Goal: Find specific page/section: Find specific page/section

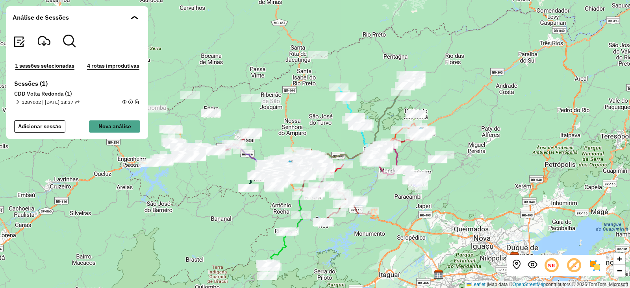
drag, startPoint x: 477, startPoint y: 184, endPoint x: 410, endPoint y: 196, distance: 67.5
click at [410, 196] on div "+ − Leaflet | Map data © OpenStreetMap contributors,© 2025 TomTom, Microsoft" at bounding box center [315, 144] width 630 height 288
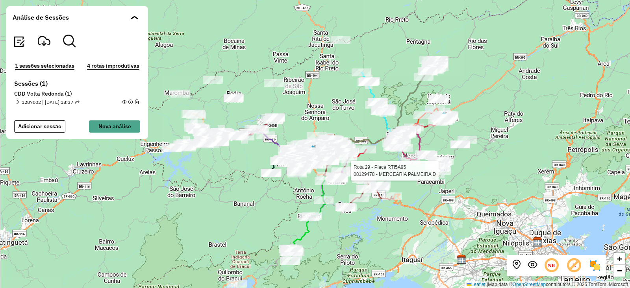
drag, startPoint x: 328, startPoint y: 247, endPoint x: 361, endPoint y: 228, distance: 37.6
click at [361, 228] on div "Rota 29 - Placa RTI5A95 08129478 - MERCEARIA PALMEIRA D + − Leaflet | Map data …" at bounding box center [315, 144] width 630 height 288
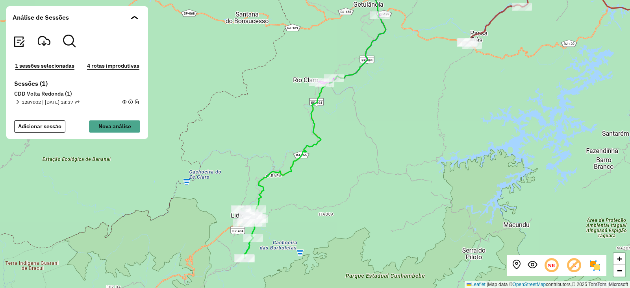
drag, startPoint x: 332, startPoint y: 211, endPoint x: 380, endPoint y: 193, distance: 51.0
click at [405, 191] on div "Rota 29 - Placa RTI5A95 08129478 - MERCEARIA PALMEIRA D + − Leaflet | Map data …" at bounding box center [315, 144] width 630 height 288
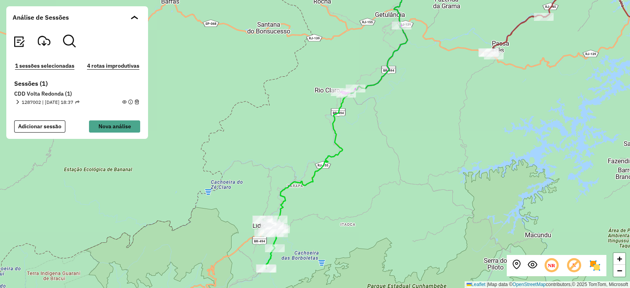
drag, startPoint x: 352, startPoint y: 170, endPoint x: 335, endPoint y: 194, distance: 29.9
click at [335, 194] on div "Rota 29 - Placa RTI5A95 08129478 - MERCEARIA PALMEIRA D + − Leaflet | Map data …" at bounding box center [315, 144] width 630 height 288
drag, startPoint x: 497, startPoint y: 176, endPoint x: 487, endPoint y: 187, distance: 14.2
click at [487, 187] on div "Rota 29 - Placa RTI5A95 08129478 - MERCEARIA PALMEIRA D + − Leaflet | Map data …" at bounding box center [315, 144] width 630 height 288
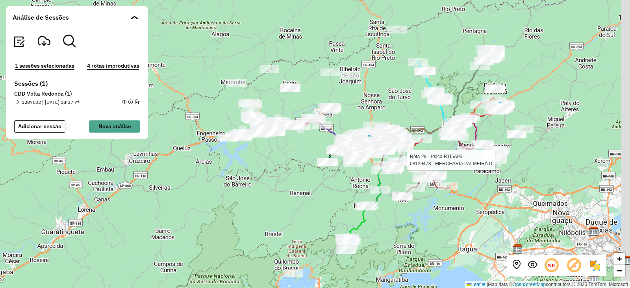
drag, startPoint x: 544, startPoint y: 135, endPoint x: 460, endPoint y: 176, distance: 92.6
click at [460, 176] on div "Rota 29 - Placa RTI5A95 08129478 - MERCEARIA PALMEIRA D Rota 25 - Placa FXD6E45…" at bounding box center [315, 144] width 630 height 288
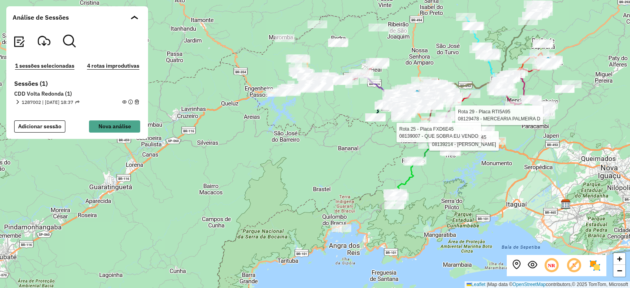
drag, startPoint x: 509, startPoint y: 183, endPoint x: 557, endPoint y: 138, distance: 65.8
click at [557, 138] on div "Rota 29 - Placa RTI5A95 08129478 - MERCEARIA PALMEIRA D Rota 25 - Placa FXD6E45…" at bounding box center [315, 144] width 630 height 288
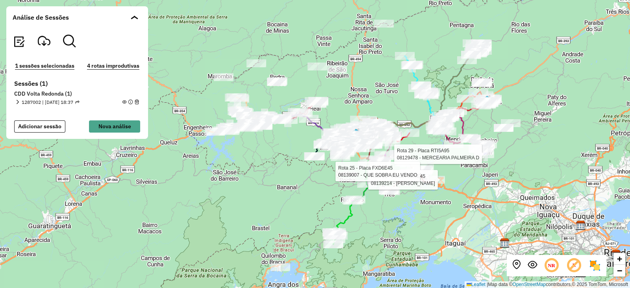
drag, startPoint x: 504, startPoint y: 180, endPoint x: 443, endPoint y: 219, distance: 72.4
click at [443, 219] on div "Rota 29 - Placa RTI5A95 08129478 - MERCEARIA PALMEIRA D Rota 25 - Placa FXD6E45…" at bounding box center [315, 144] width 630 height 288
